Goal: Information Seeking & Learning: Learn about a topic

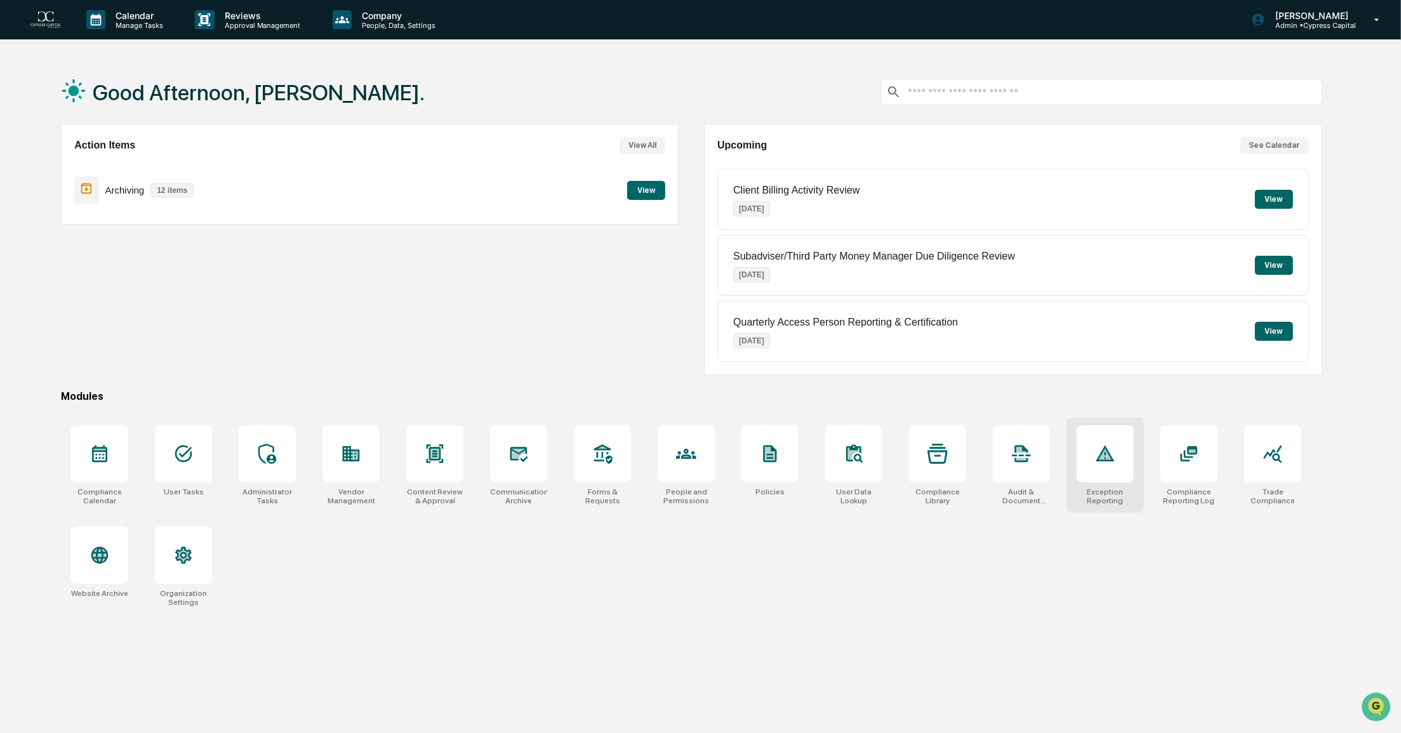
click at [1103, 472] on div at bounding box center [1105, 453] width 57 height 57
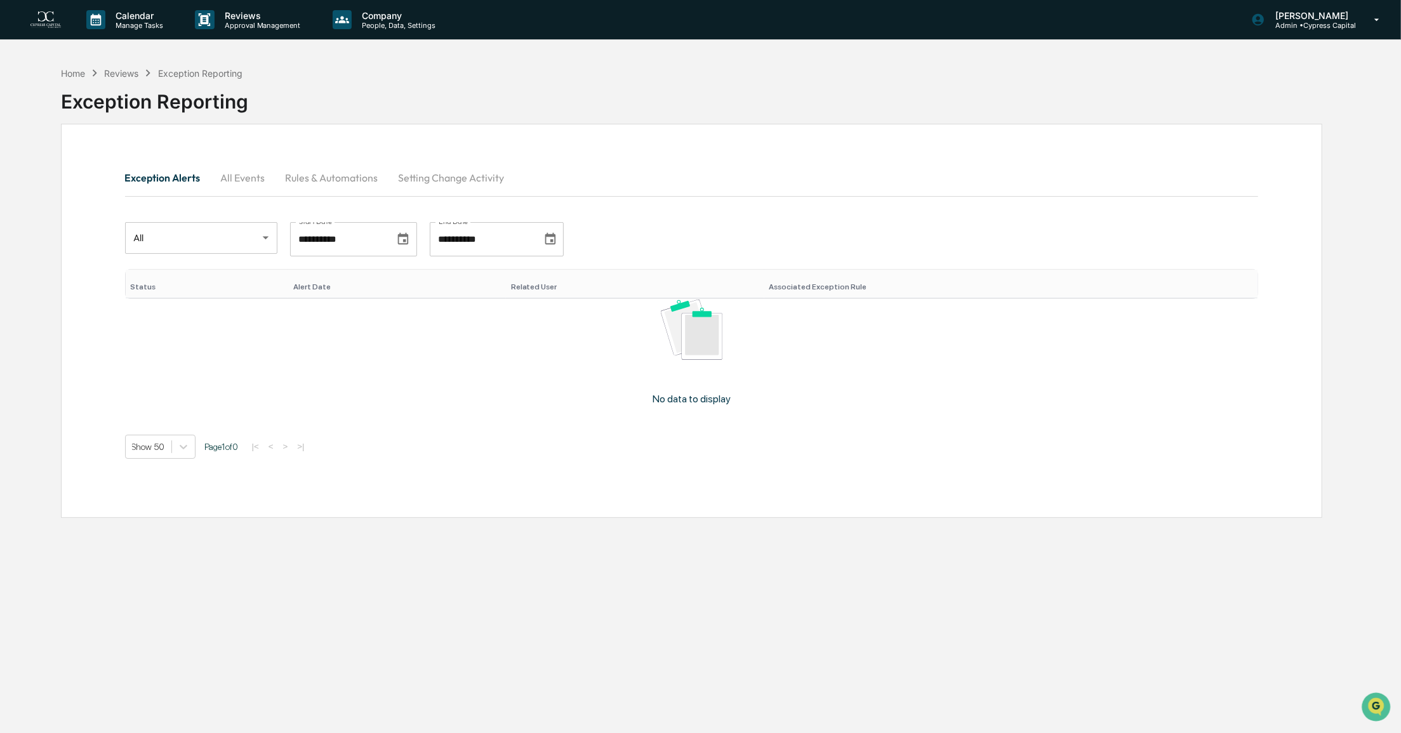
click at [251, 178] on button "All Events" at bounding box center [243, 178] width 65 height 30
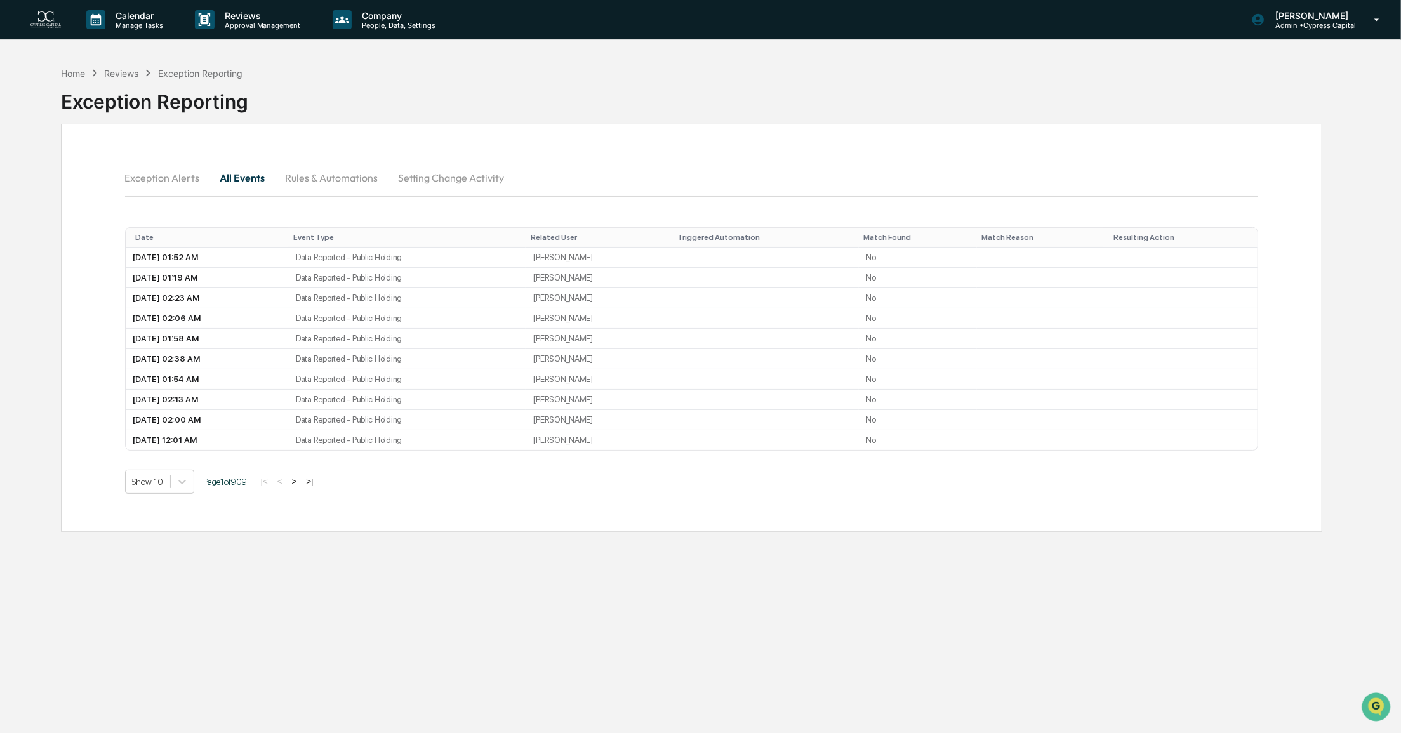
click at [204, 178] on button "Exception Alerts" at bounding box center [167, 178] width 85 height 30
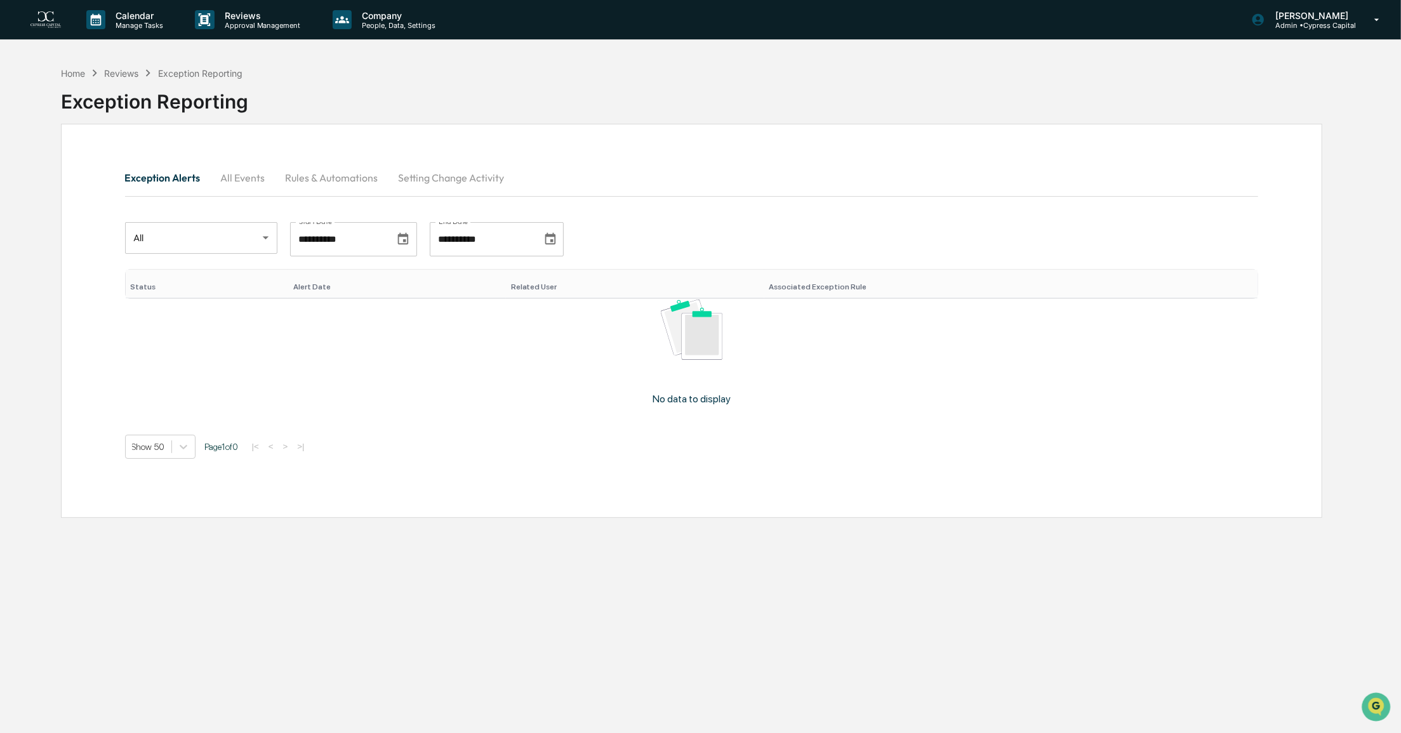
click at [322, 177] on button "Rules & Automations" at bounding box center [332, 178] width 113 height 30
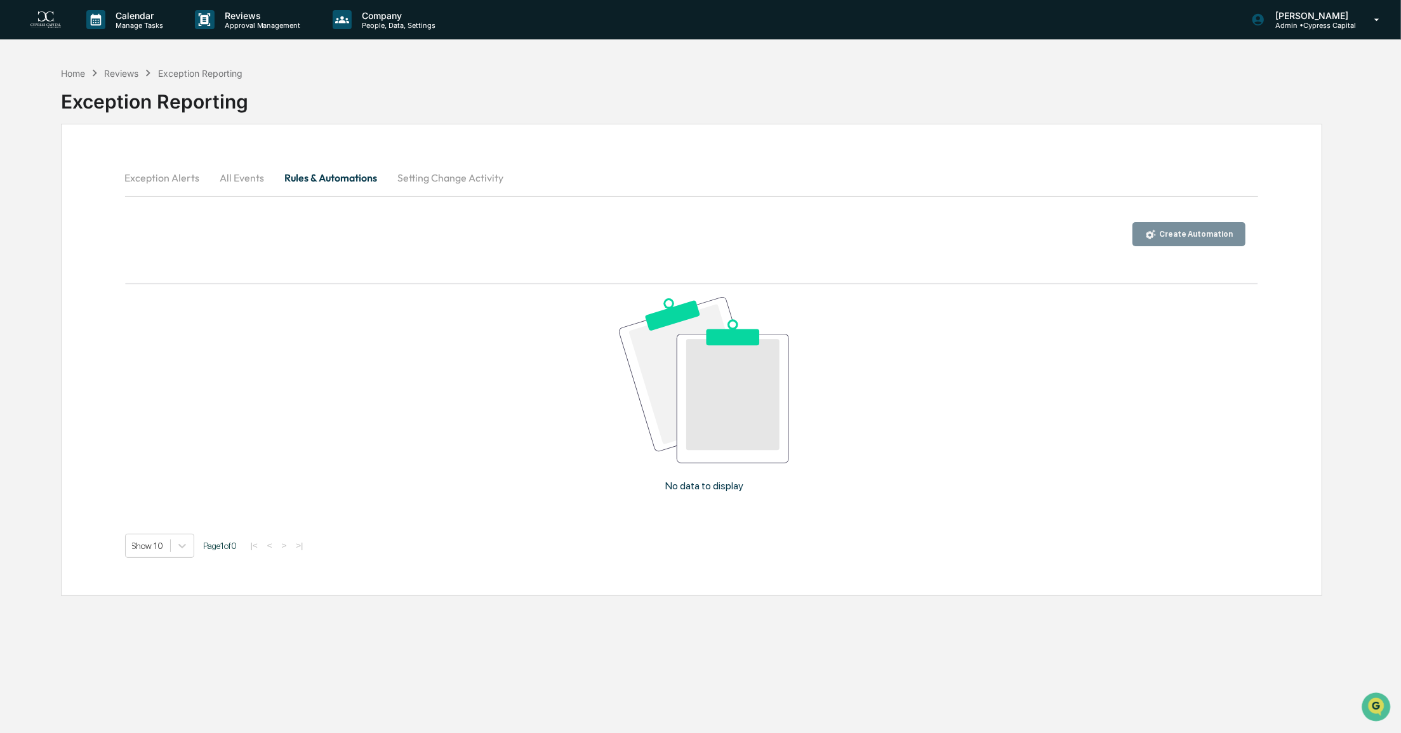
click at [412, 180] on button "Setting Change Activity" at bounding box center [451, 178] width 126 height 30
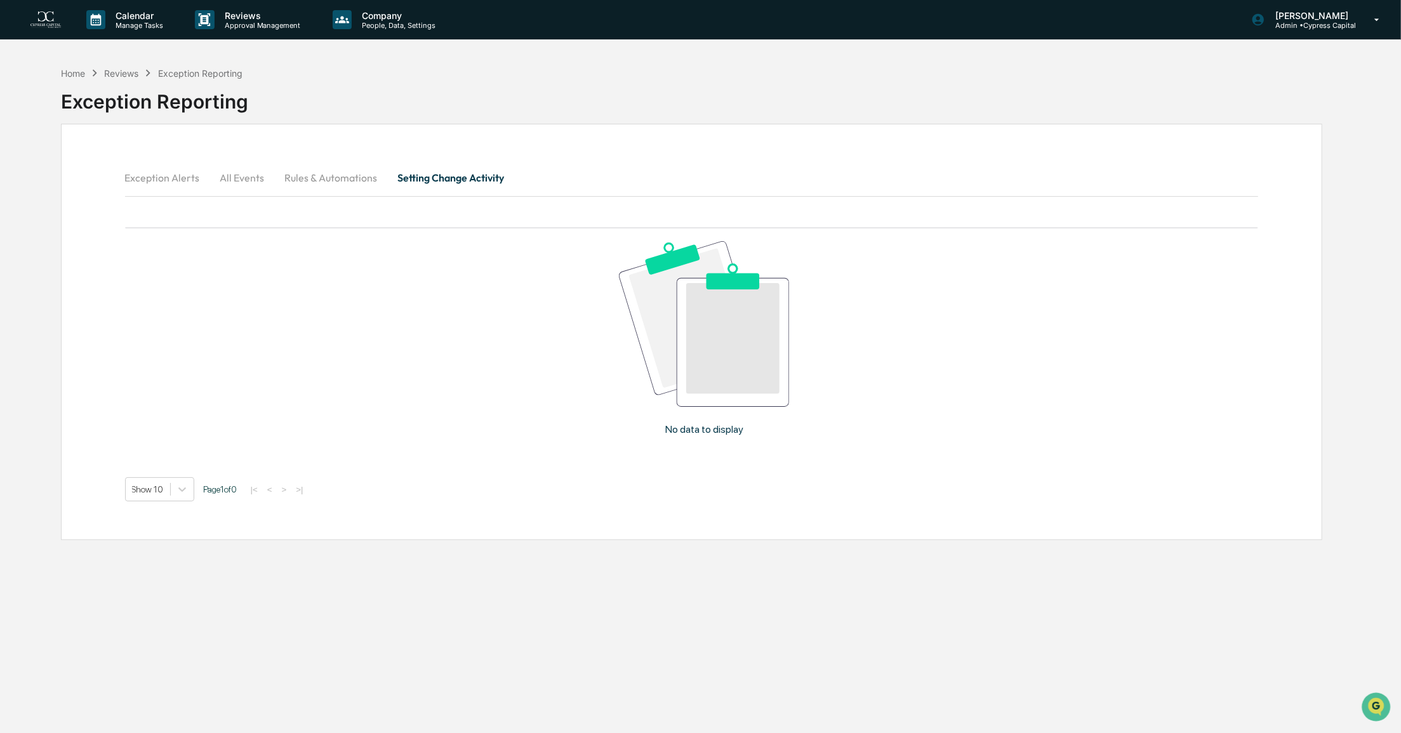
click at [145, 181] on button "Exception Alerts" at bounding box center [167, 178] width 85 height 30
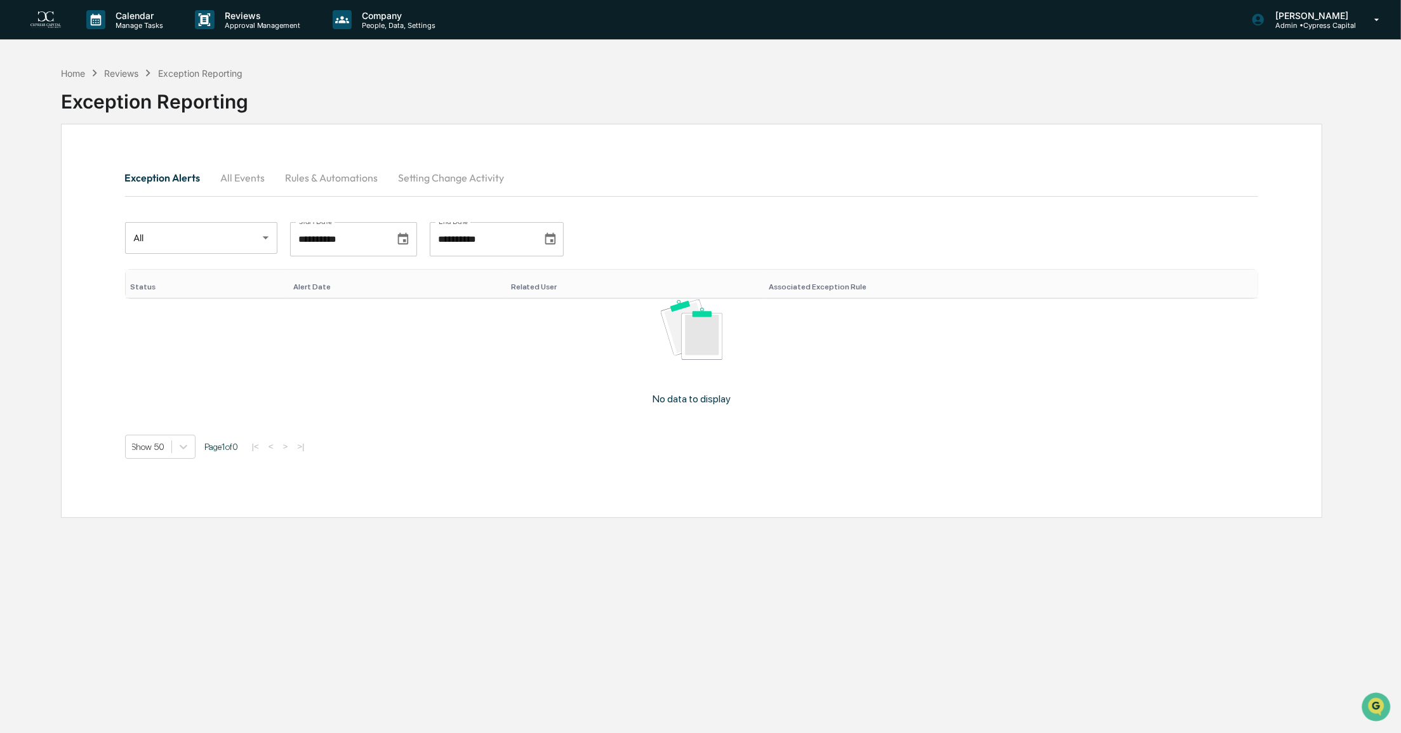
click at [163, 234] on body "**********" at bounding box center [700, 397] width 1401 height 794
click at [163, 234] on div at bounding box center [703, 366] width 1407 height 733
click at [272, 397] on tr "No data to display" at bounding box center [692, 357] width 1134 height 117
click at [69, 69] on div "Home" at bounding box center [73, 73] width 24 height 11
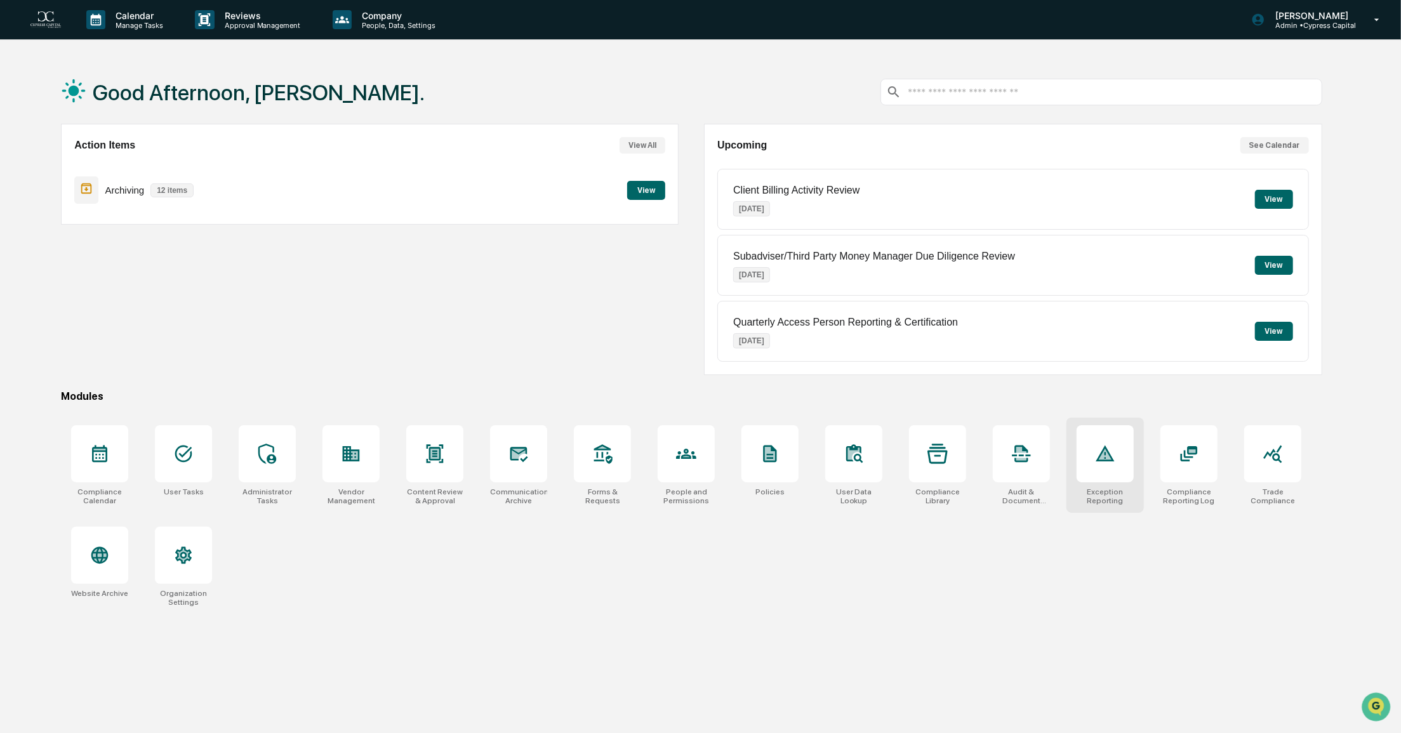
click at [1105, 482] on div "Exception Reporting" at bounding box center [1105, 465] width 77 height 95
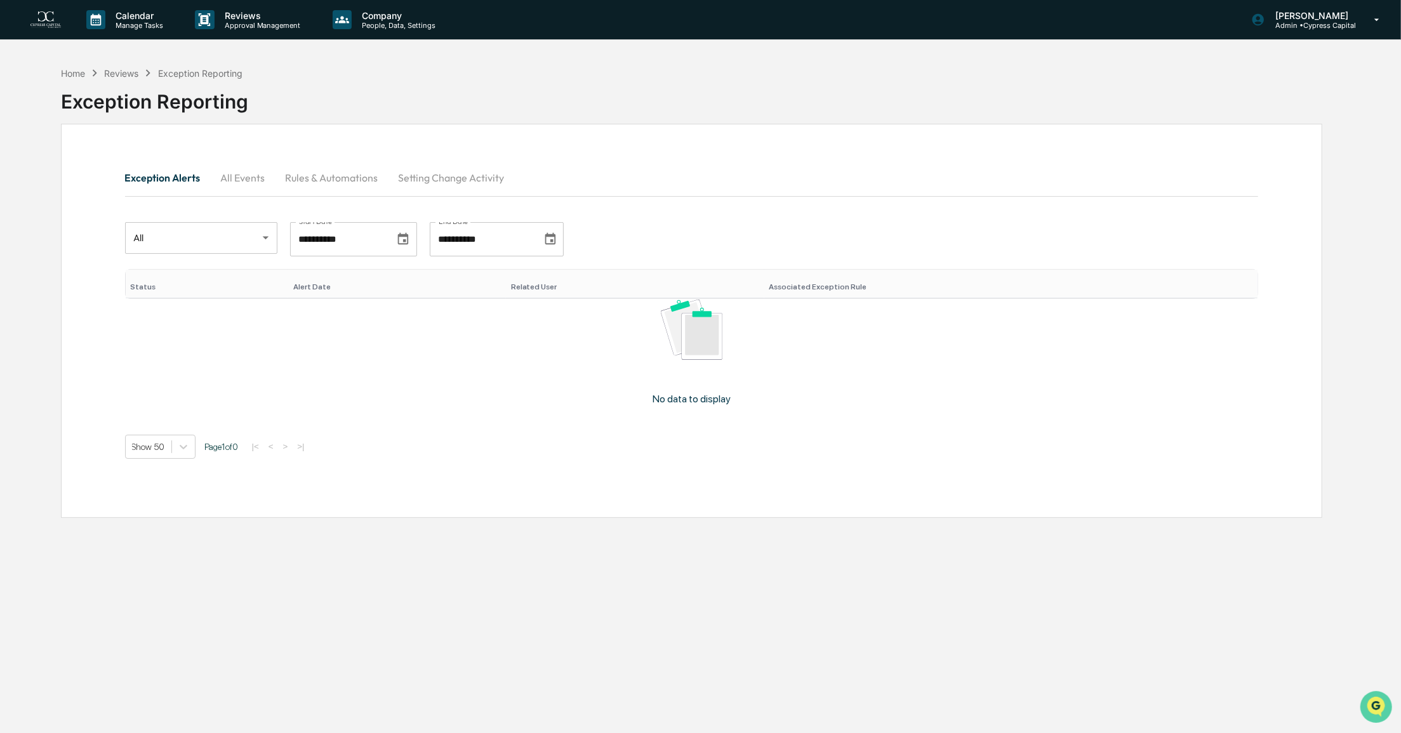
click at [1379, 708] on icon "Open customer support" at bounding box center [1376, 723] width 32 height 32
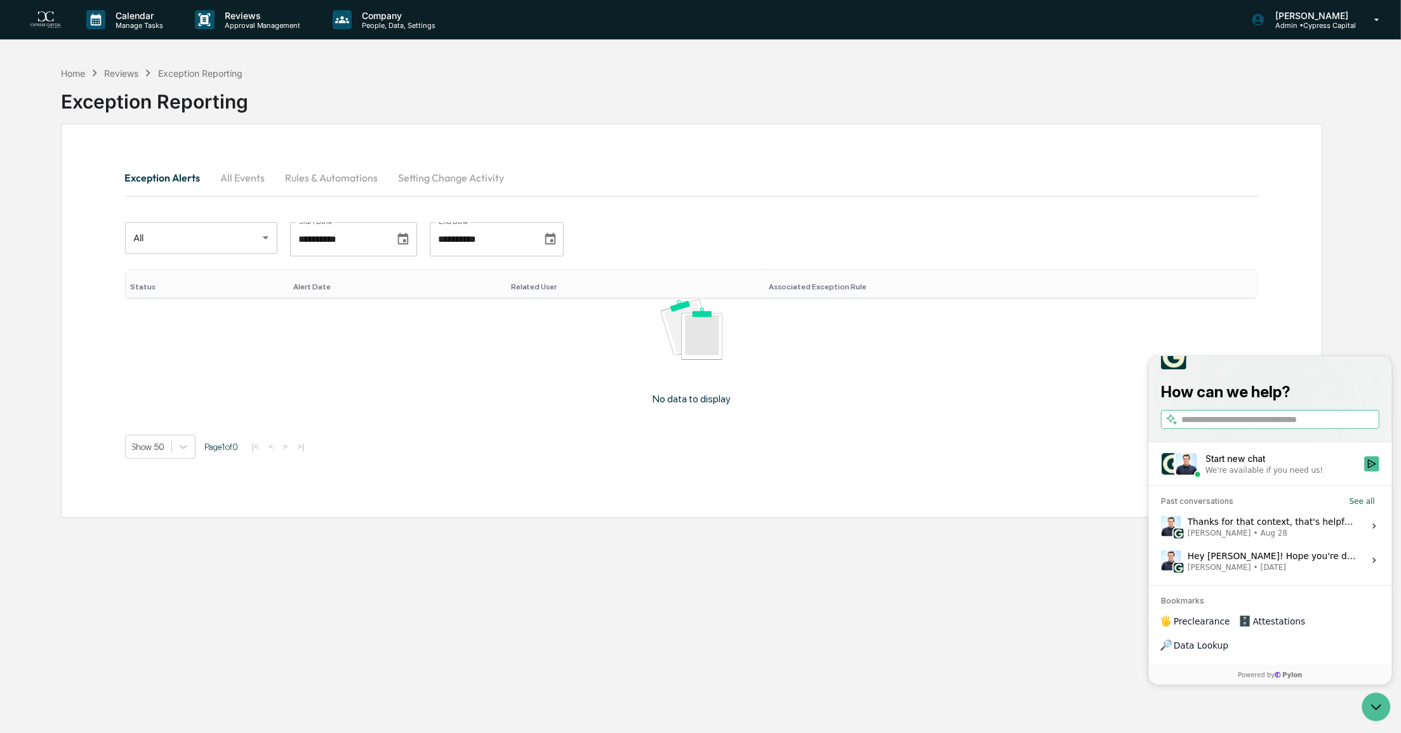
click at [1212, 426] on input "search" at bounding box center [1279, 419] width 196 height 13
type input "**********"
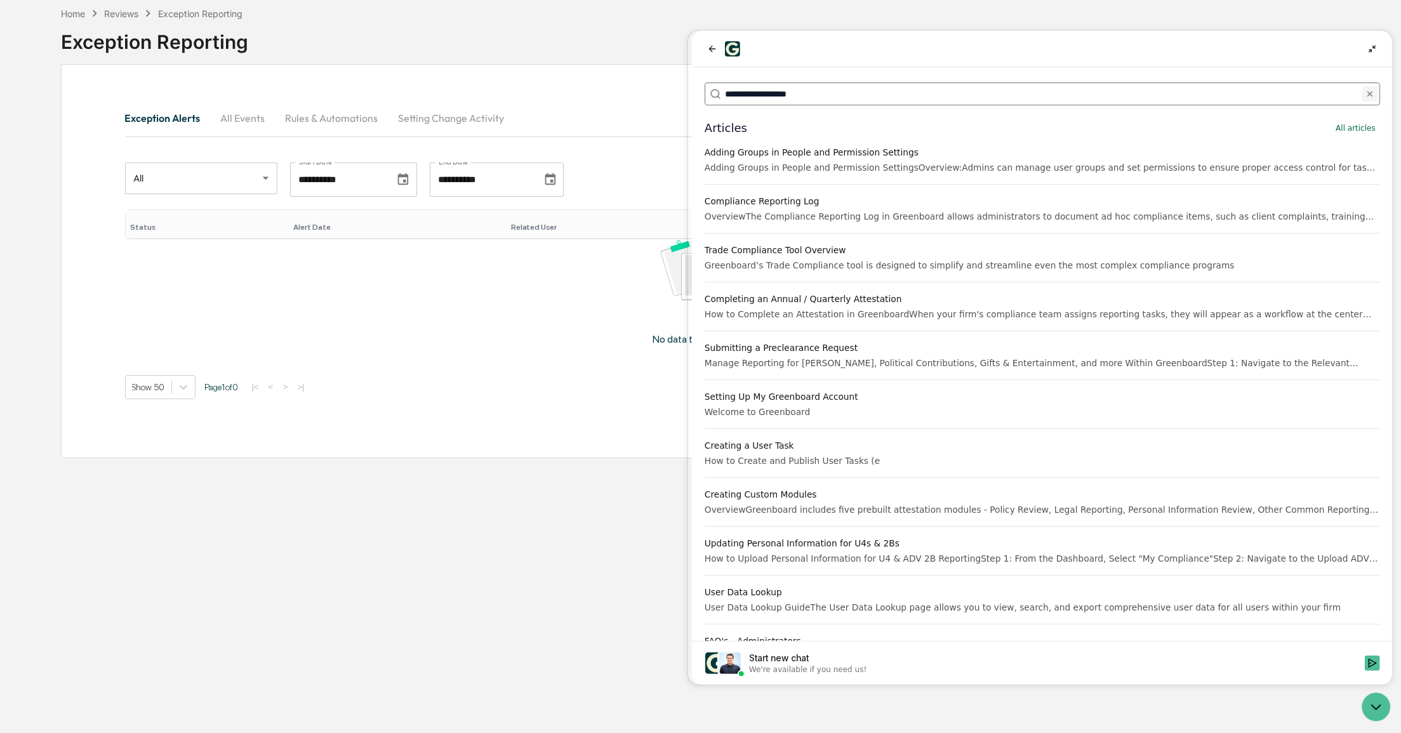
click at [1367, 95] on icon "Clear" at bounding box center [1369, 93] width 5 height 5
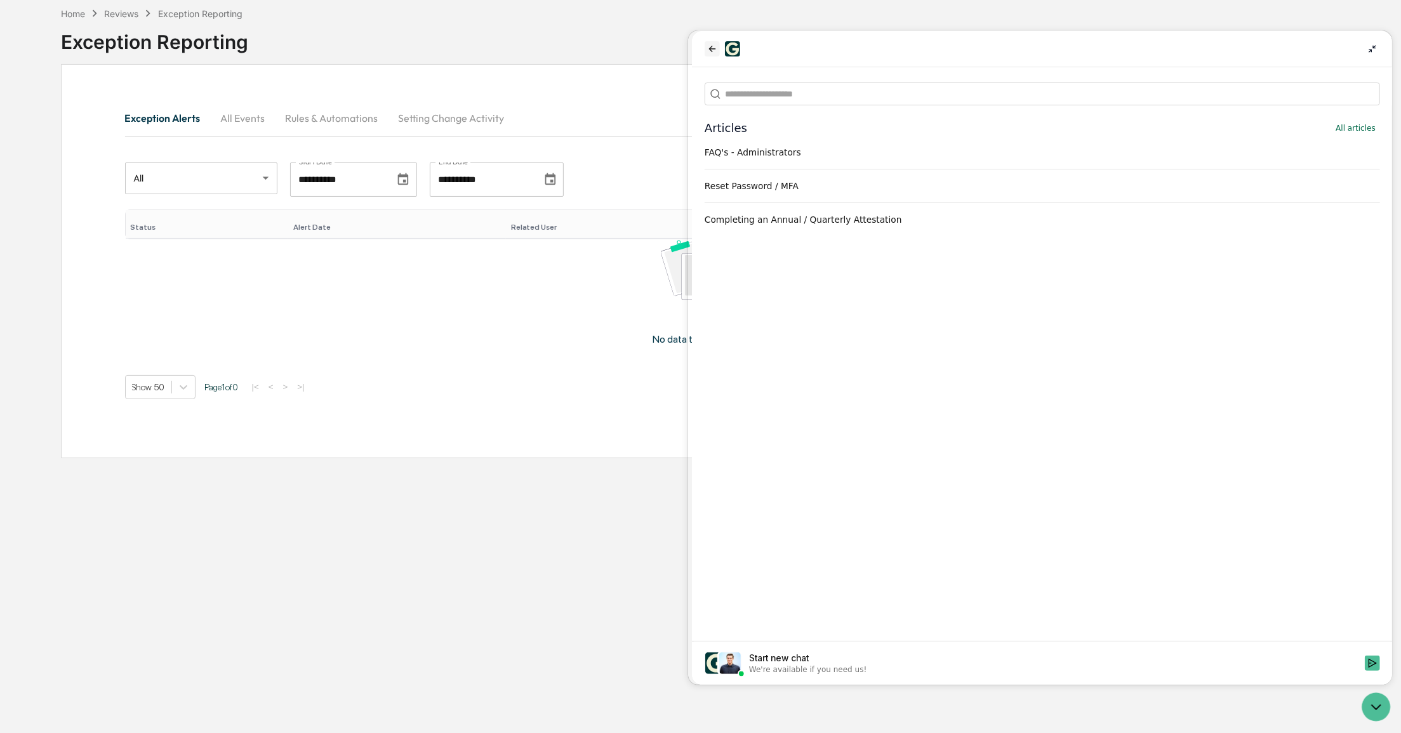
click at [715, 50] on icon "back" at bounding box center [712, 49] width 10 height 10
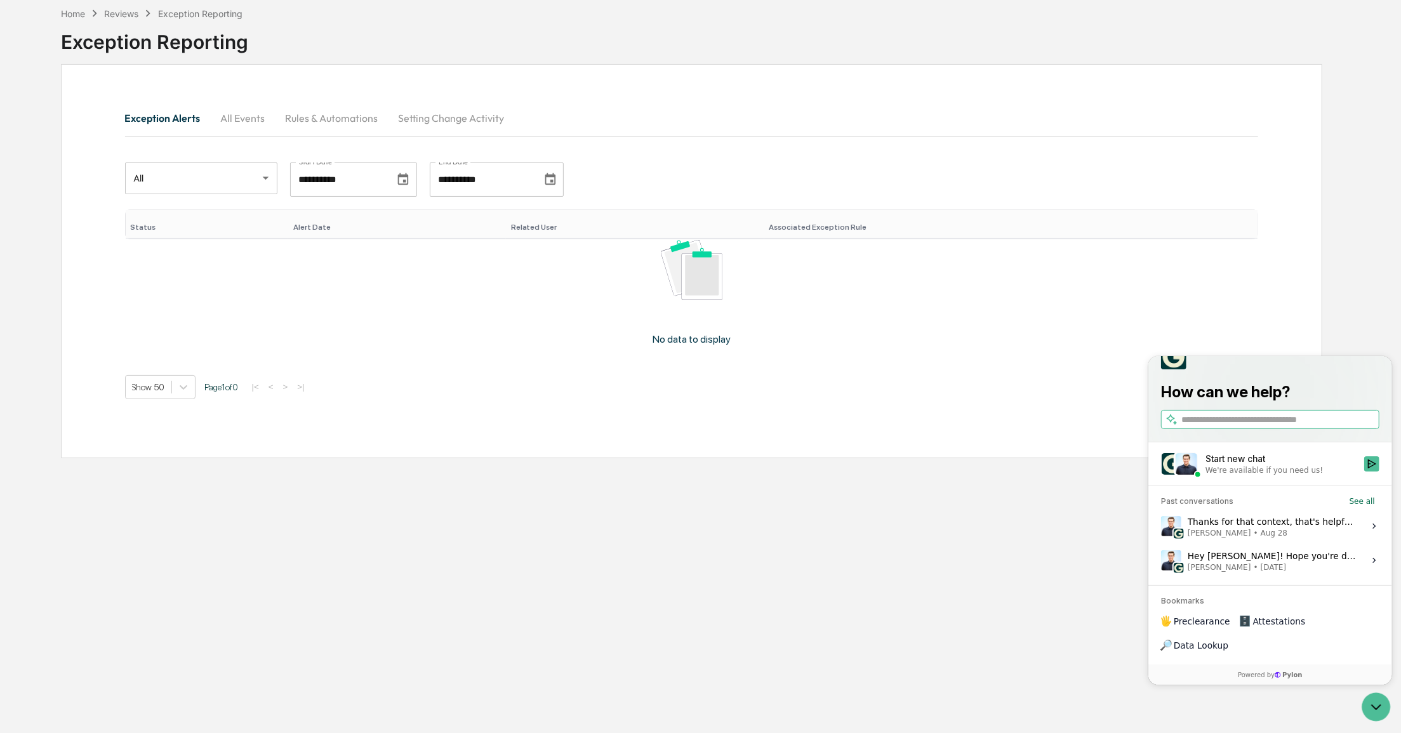
click at [794, 223] on div "Associated Exception Rule" at bounding box center [1011, 227] width 484 height 9
click at [155, 220] on th "Status" at bounding box center [205, 224] width 159 height 29
click at [807, 216] on th "Associated Exception Rule ▲" at bounding box center [1003, 224] width 510 height 29
click at [807, 224] on div "Associated Exception Rule ▲" at bounding box center [1004, 227] width 500 height 9
click at [1239, 475] on div "We're available if you need us!" at bounding box center [1263, 470] width 117 height 10
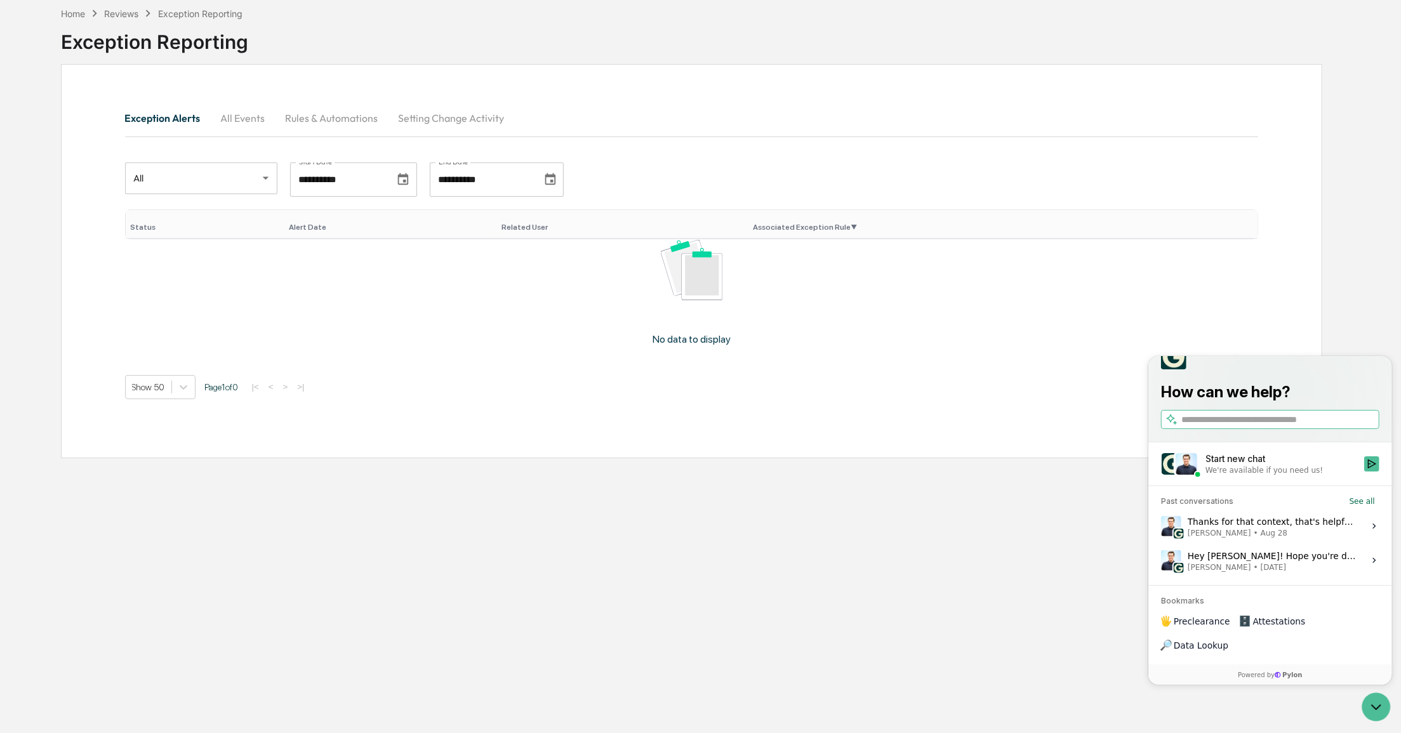
click at [1364, 471] on button "Start new chat We're available if you need us!" at bounding box center [1371, 463] width 15 height 15
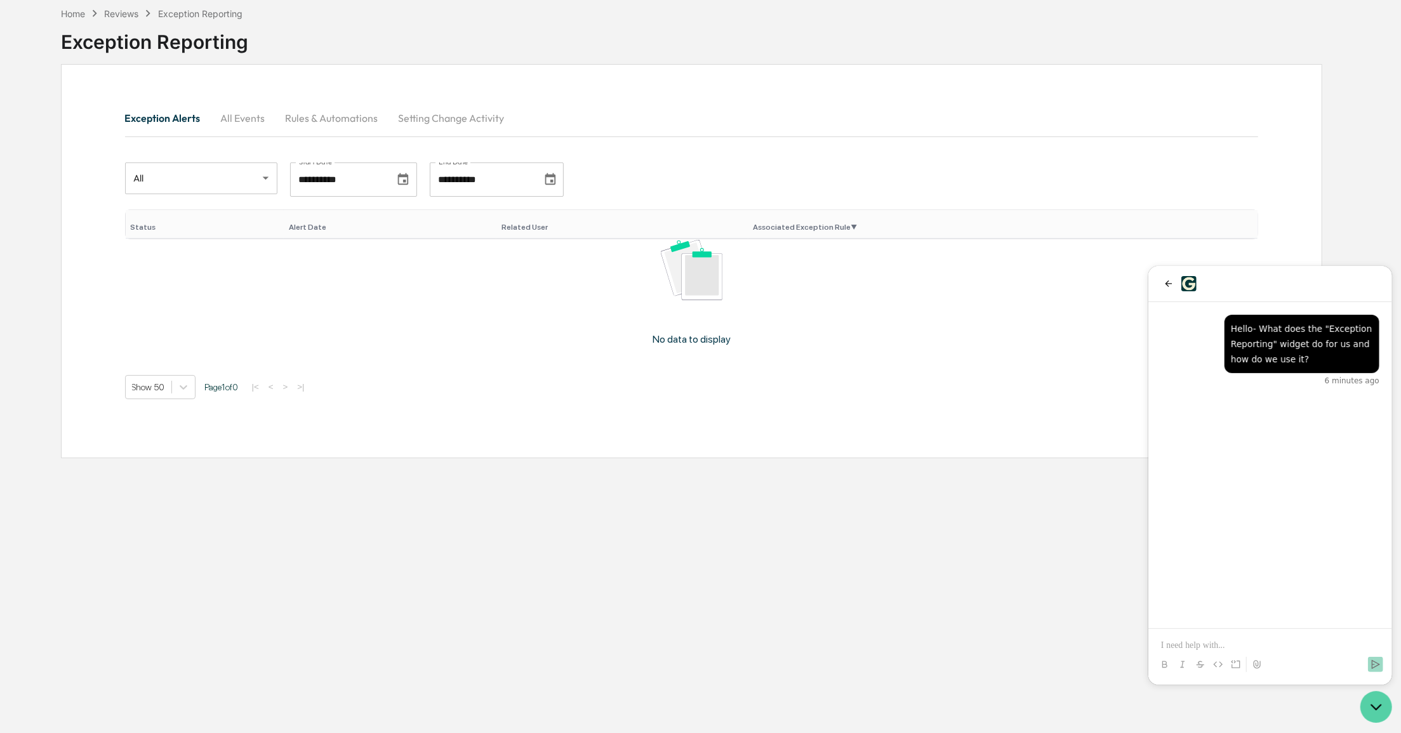
click at [1382, 714] on icon "Open customer support" at bounding box center [1376, 707] width 32 height 32
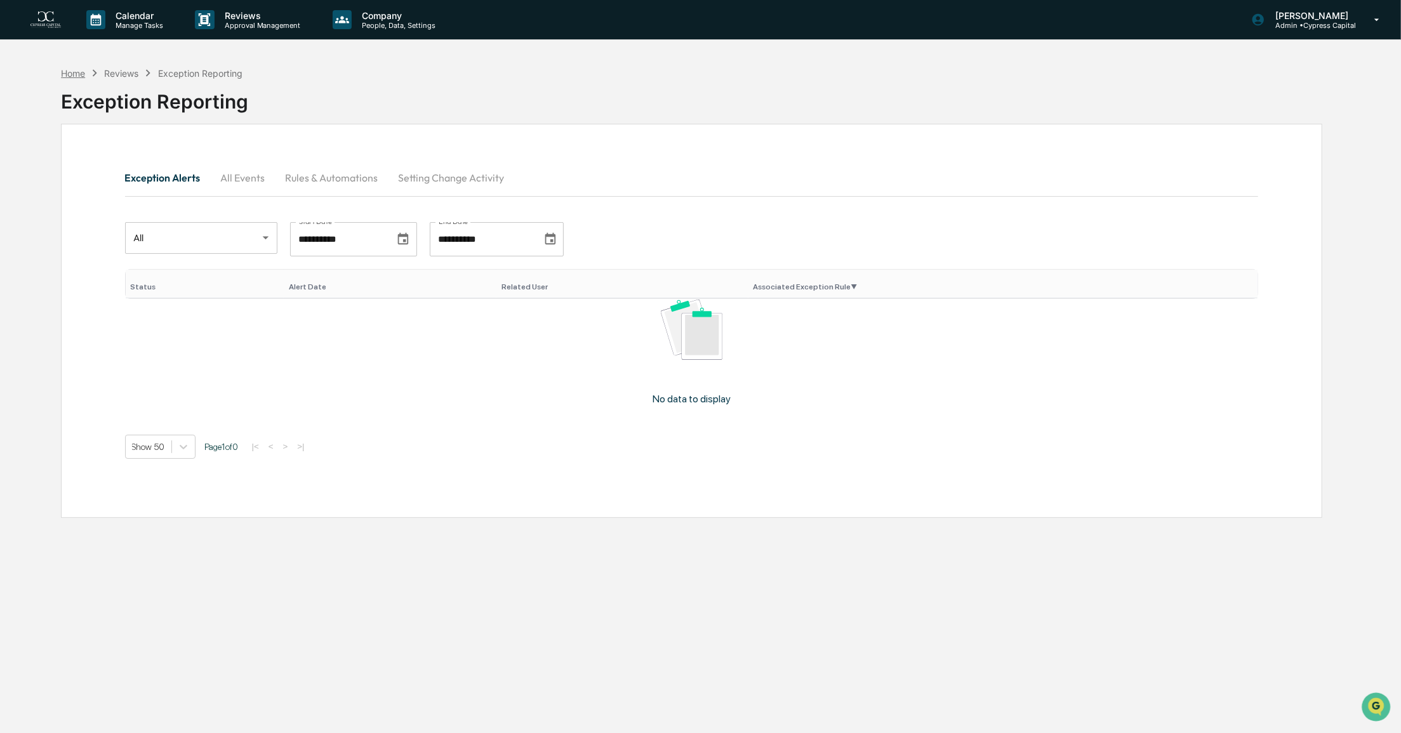
click at [67, 74] on div "Home" at bounding box center [73, 73] width 24 height 11
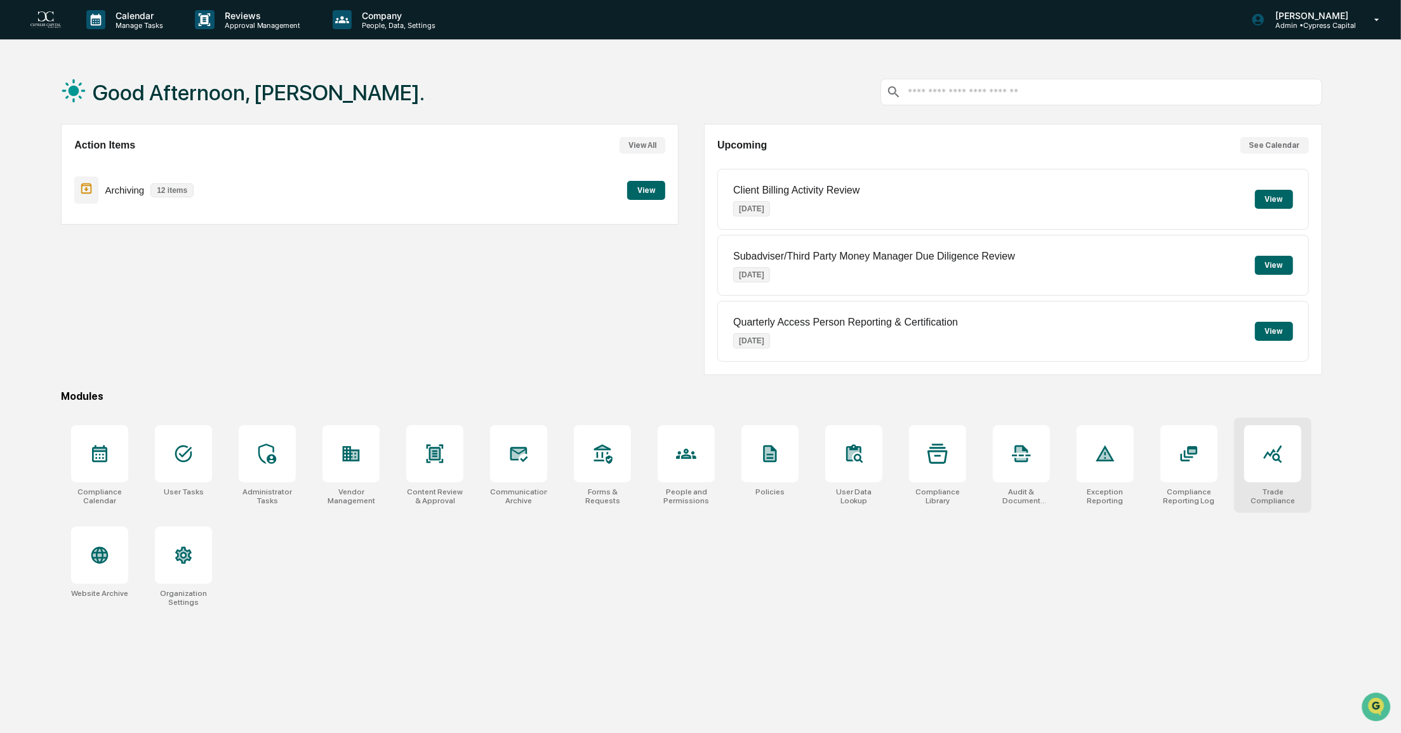
click at [1273, 440] on div at bounding box center [1272, 453] width 57 height 57
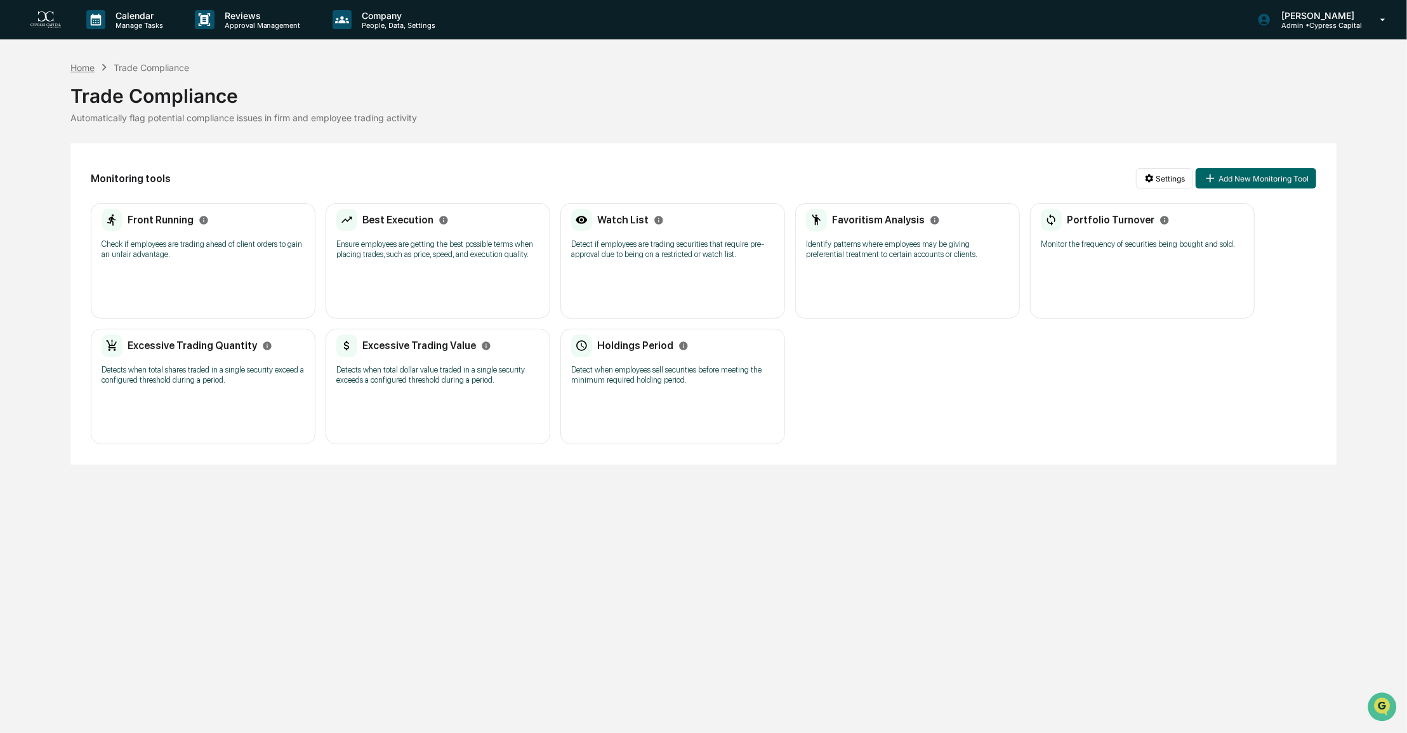
click at [80, 67] on div "Home" at bounding box center [82, 67] width 24 height 11
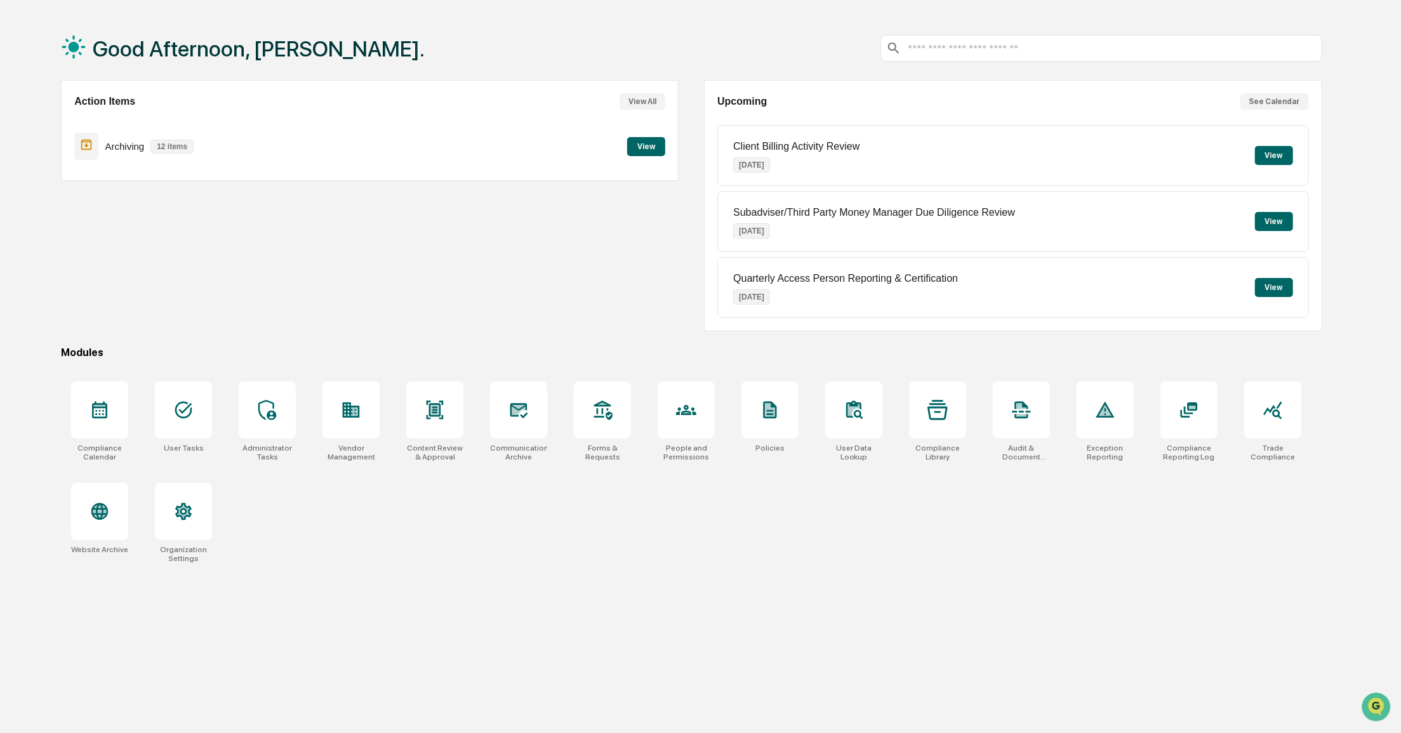
scroll to position [60, 0]
